Goal: Task Accomplishment & Management: Manage account settings

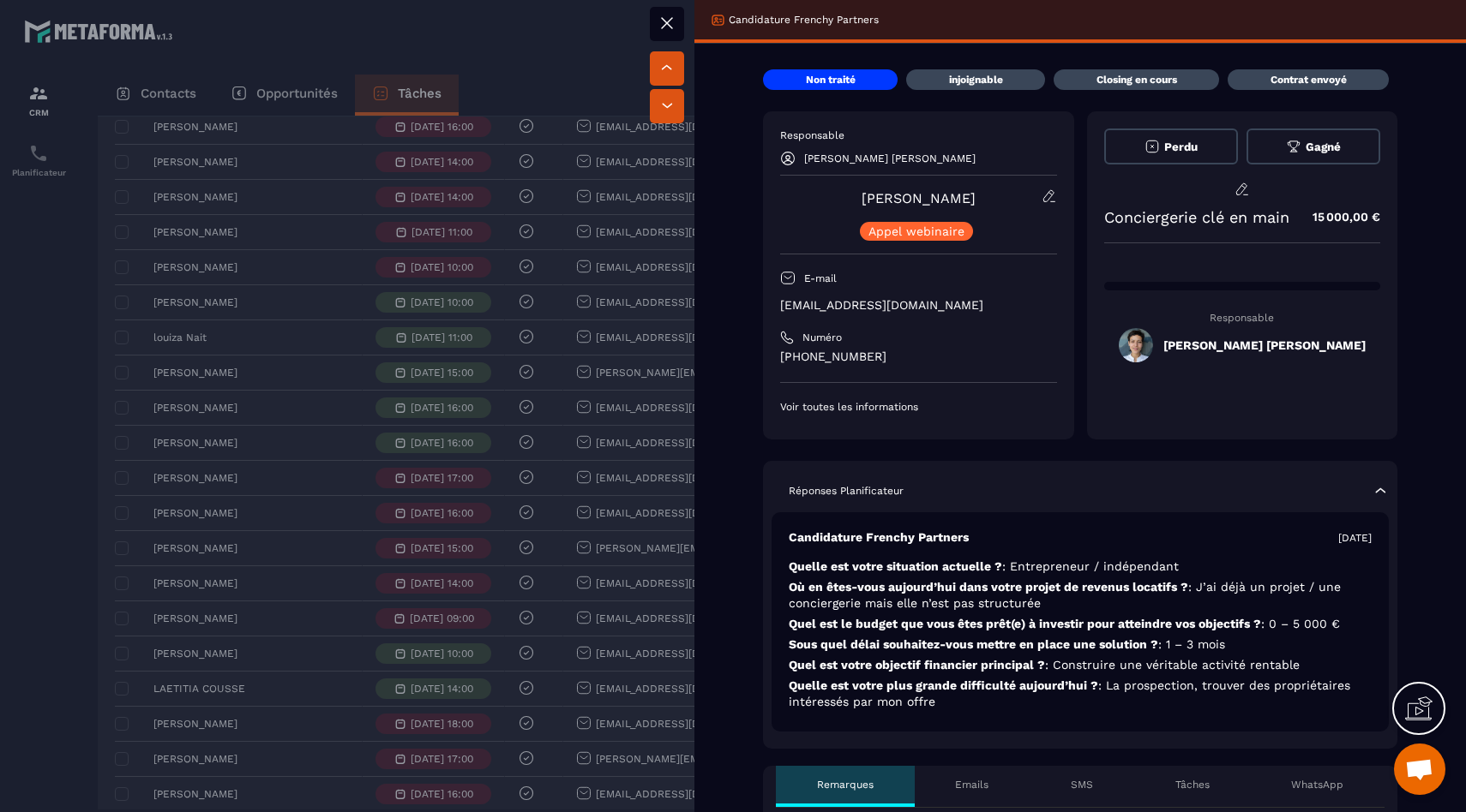
scroll to position [21, 0]
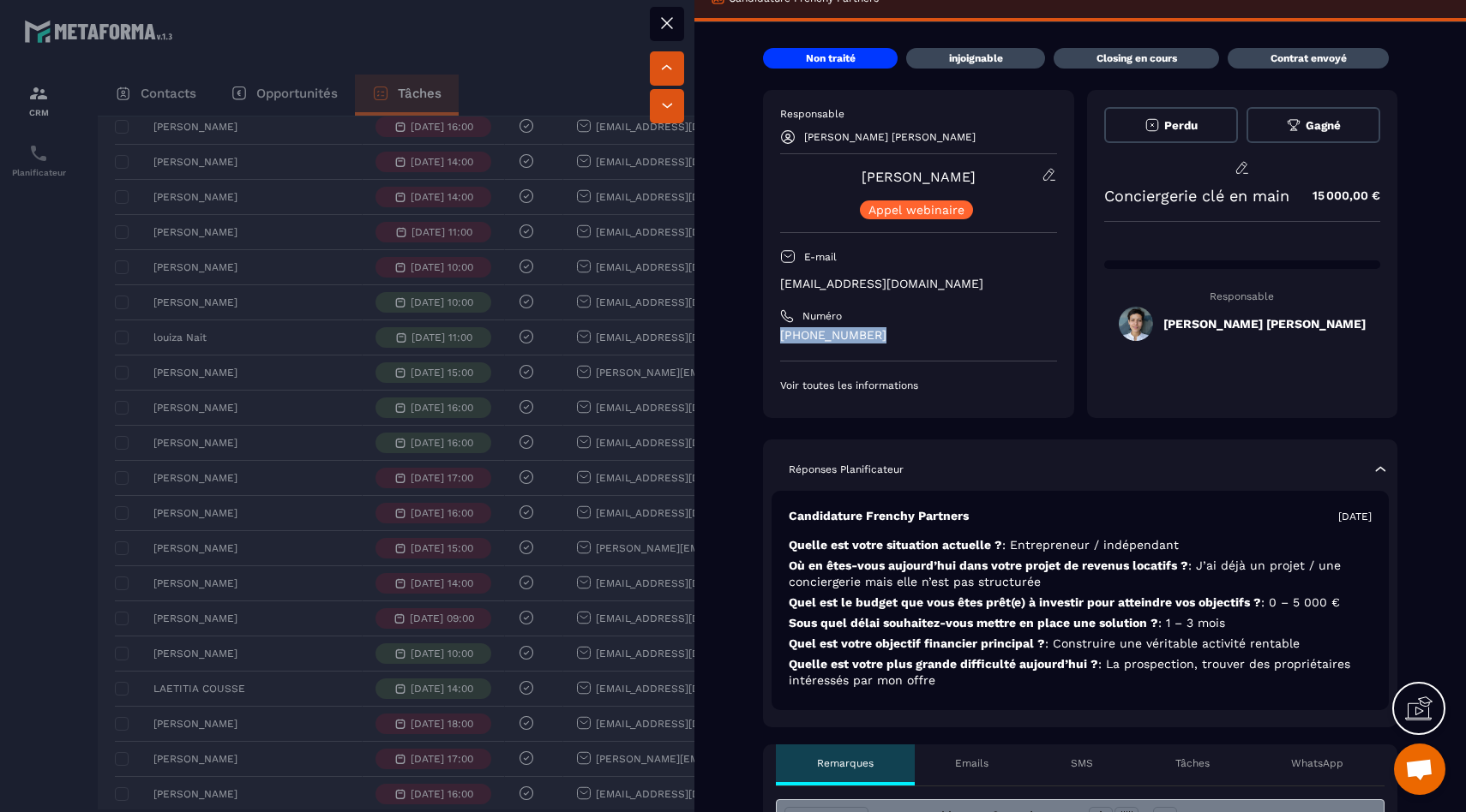
drag, startPoint x: 880, startPoint y: 328, endPoint x: 758, endPoint y: 329, distance: 122.0
copy p "[PHONE_NUMBER]"
click at [412, 561] on div at bounding box center [733, 406] width 1466 height 812
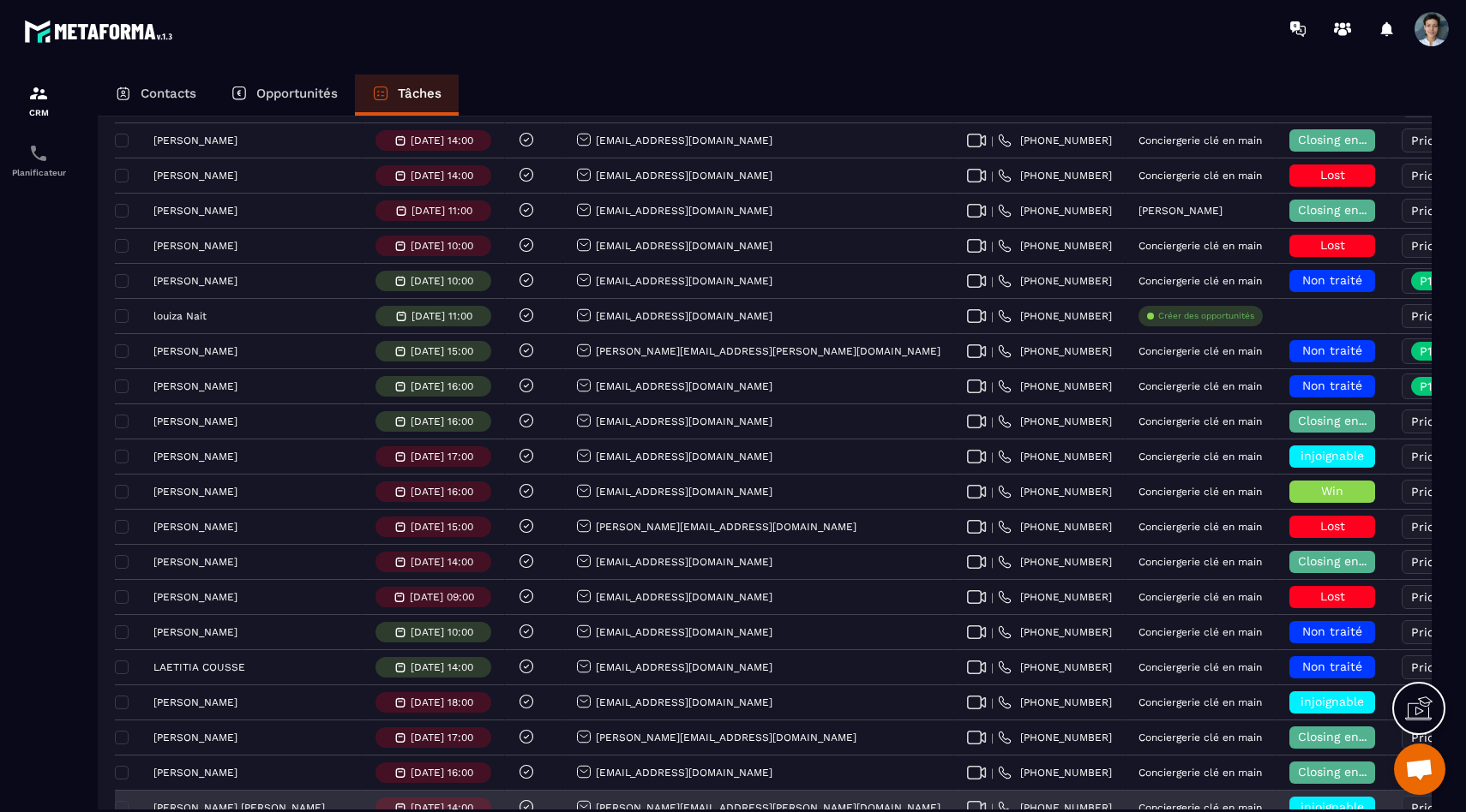
scroll to position [844, 0]
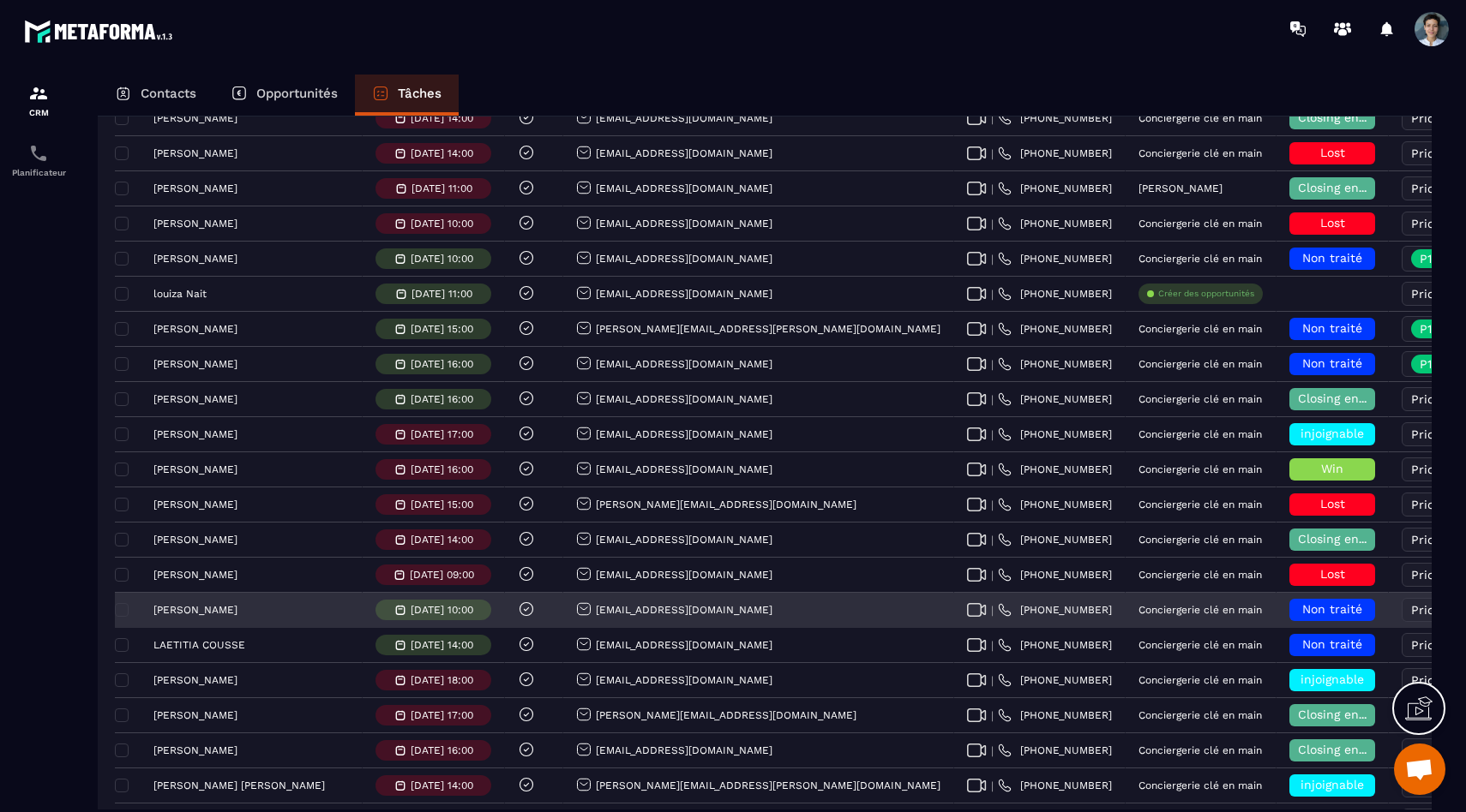
click at [1298, 608] on h6 "Non traité" at bounding box center [1332, 610] width 69 height 14
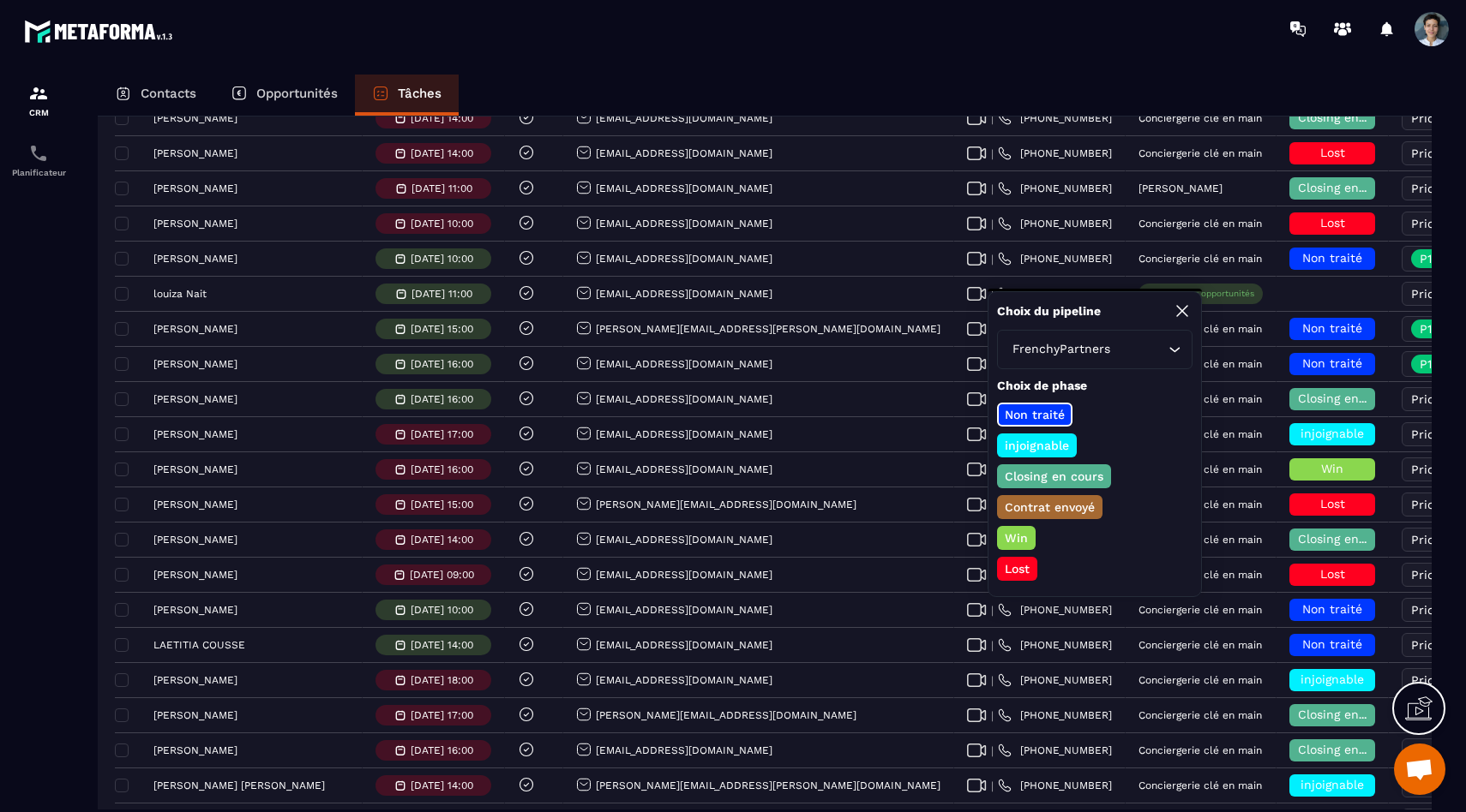
click at [1062, 477] on p "Closing en cours" at bounding box center [1054, 477] width 104 height 18
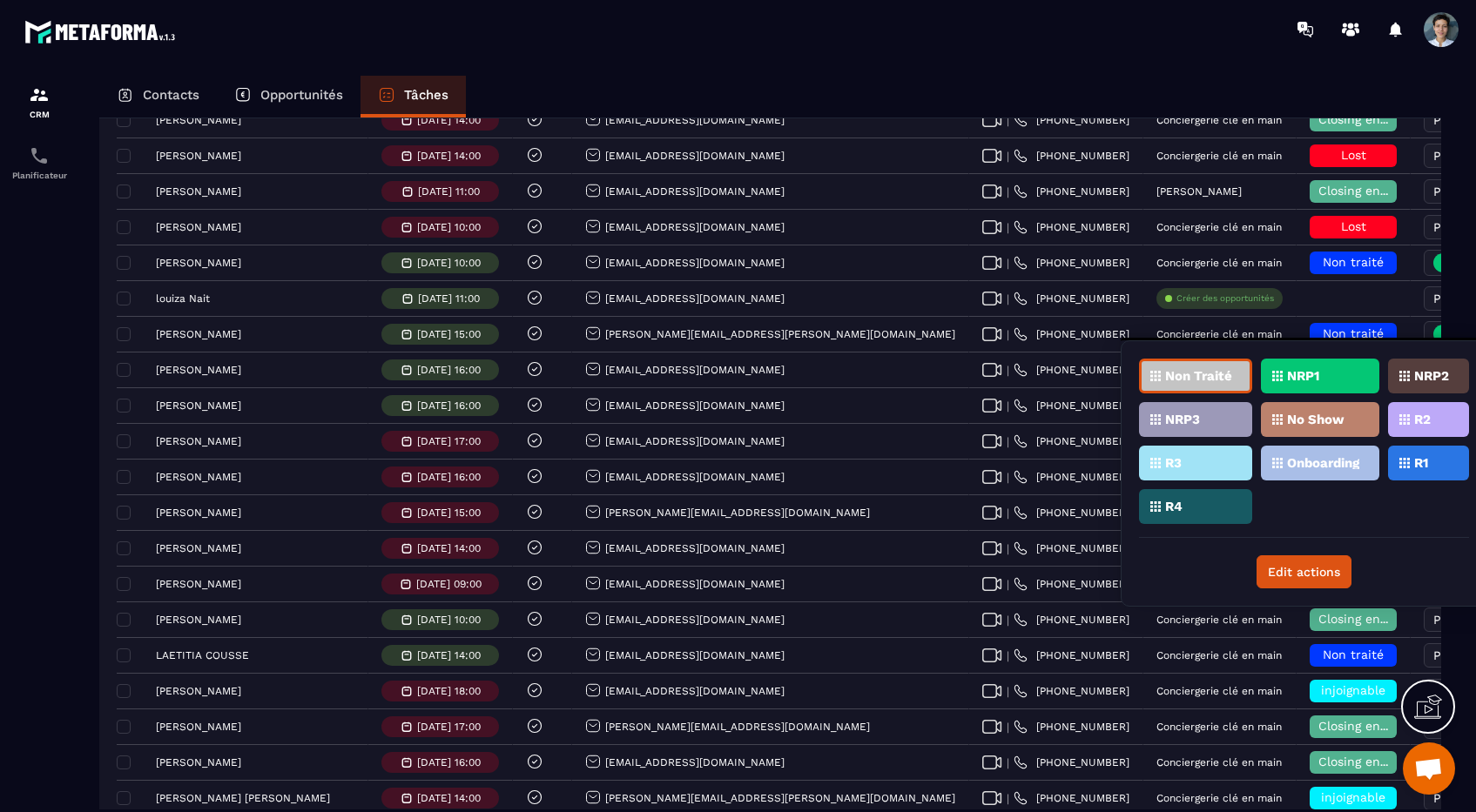
click at [1421, 417] on p "R2" at bounding box center [1422, 420] width 17 height 12
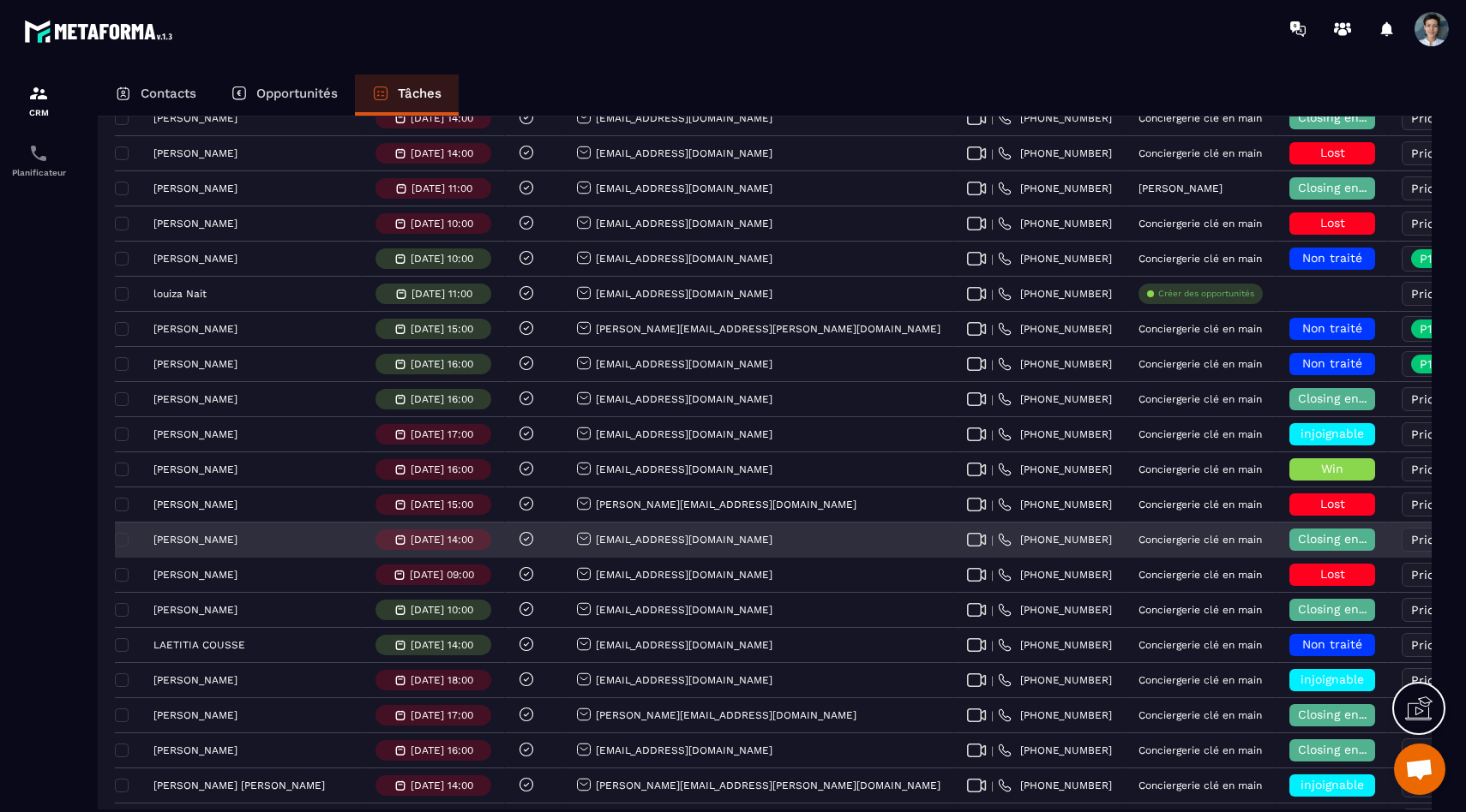
click at [581, 542] on div "[EMAIL_ADDRESS][DOMAIN_NAME]" at bounding box center [675, 540] width 197 height 18
